Goal: Transaction & Acquisition: Download file/media

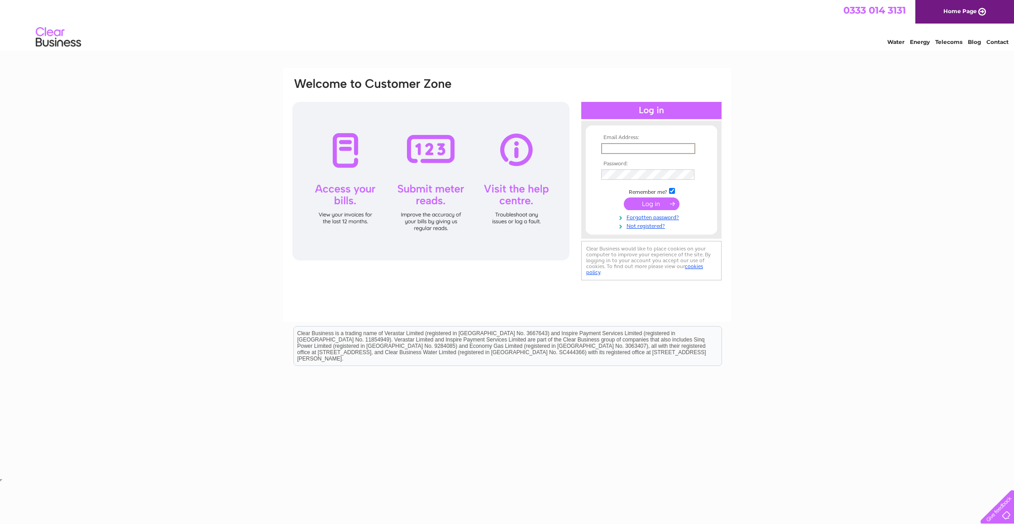
type input "edward@inneshouse.co.uk"
click at [651, 203] on input "submit" at bounding box center [652, 203] width 56 height 13
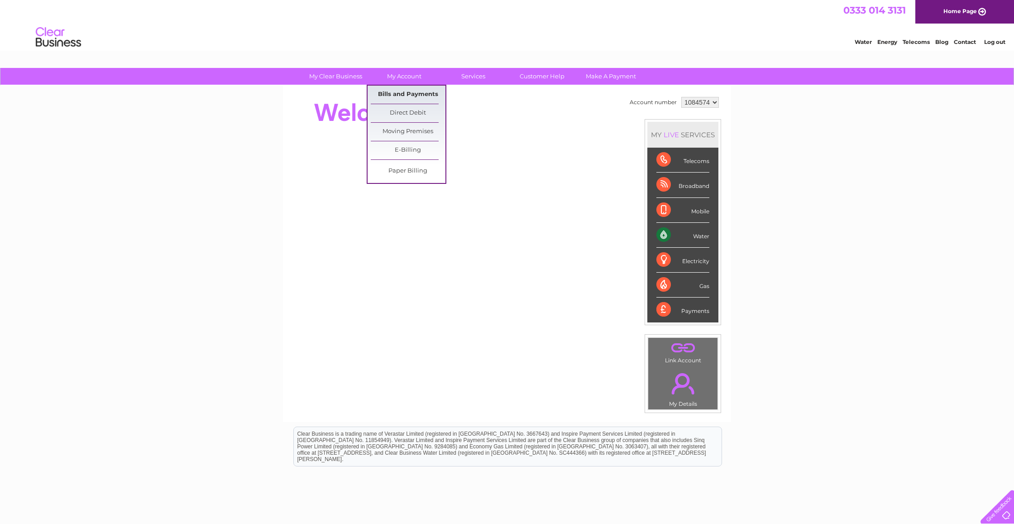
click at [388, 91] on link "Bills and Payments" at bounding box center [408, 95] width 75 height 18
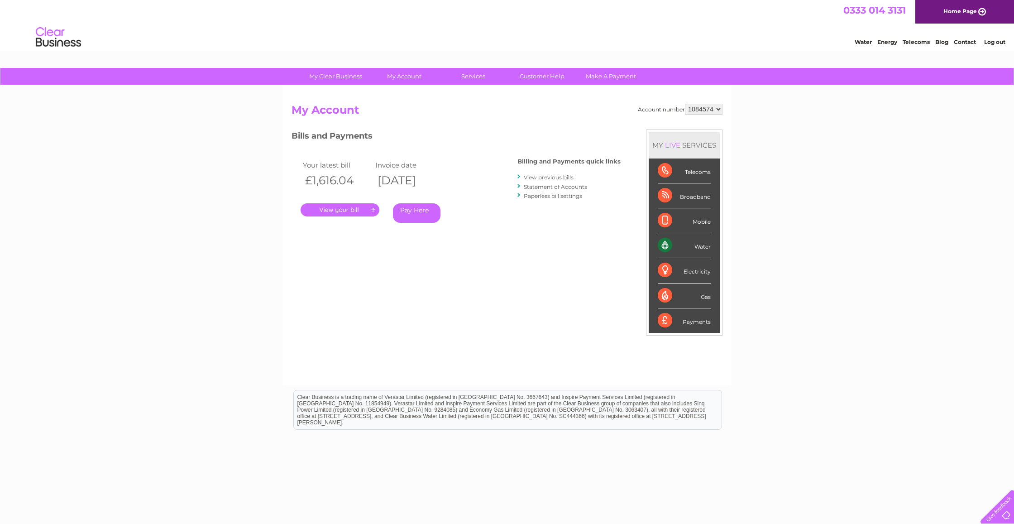
click at [348, 214] on link "." at bounding box center [340, 209] width 79 height 13
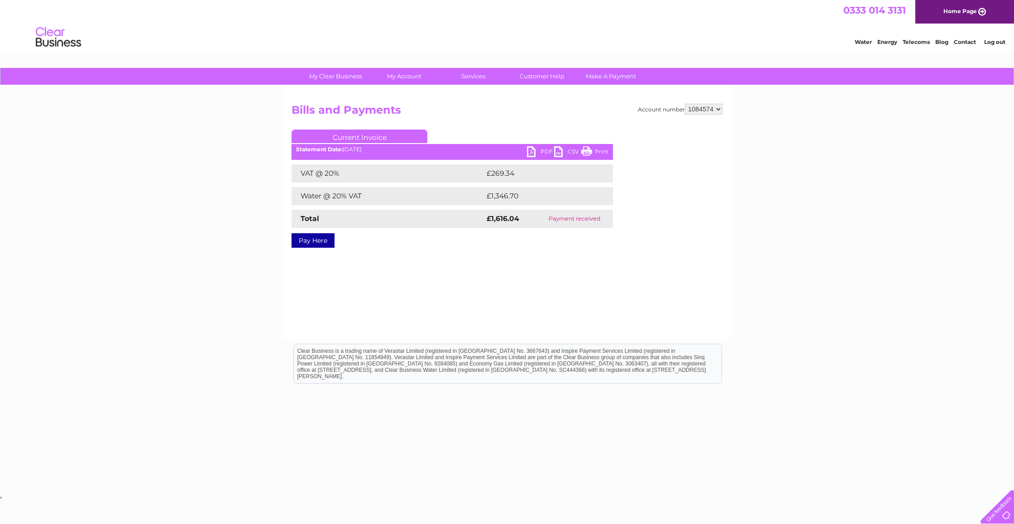
click at [532, 155] on link "PDF" at bounding box center [540, 152] width 27 height 13
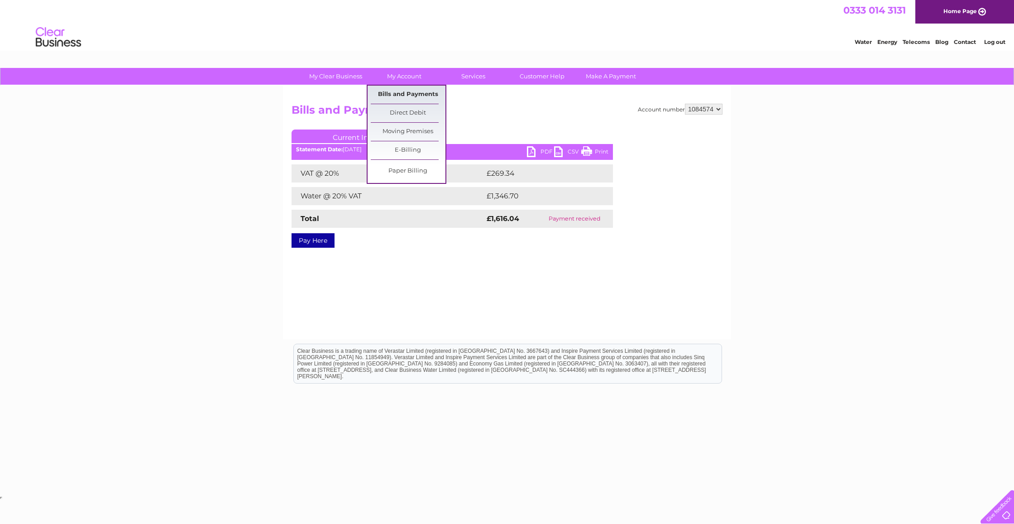
click at [401, 92] on link "Bills and Payments" at bounding box center [408, 95] width 75 height 18
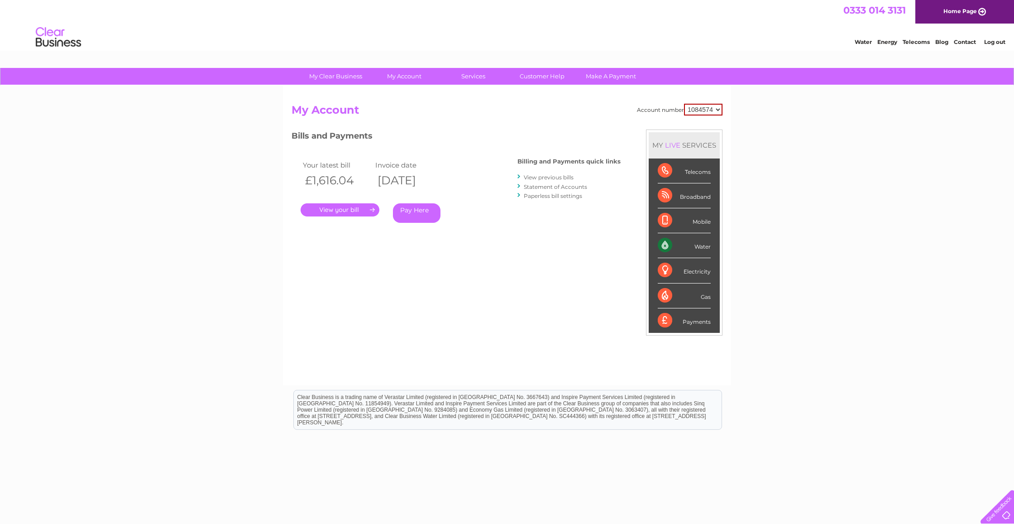
click at [534, 179] on link "View previous bills" at bounding box center [549, 177] width 50 height 7
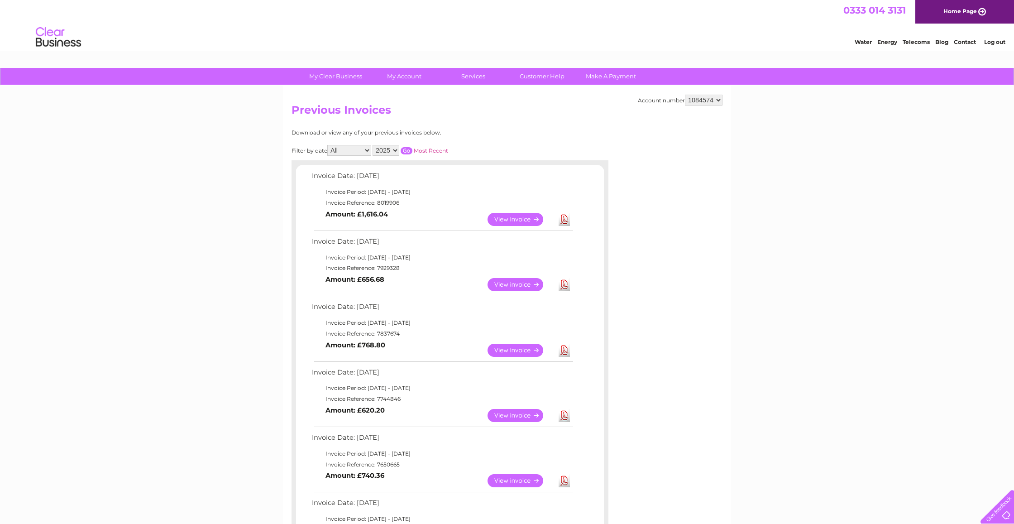
click at [565, 281] on link "Download" at bounding box center [564, 284] width 11 height 13
